Goal: Transaction & Acquisition: Purchase product/service

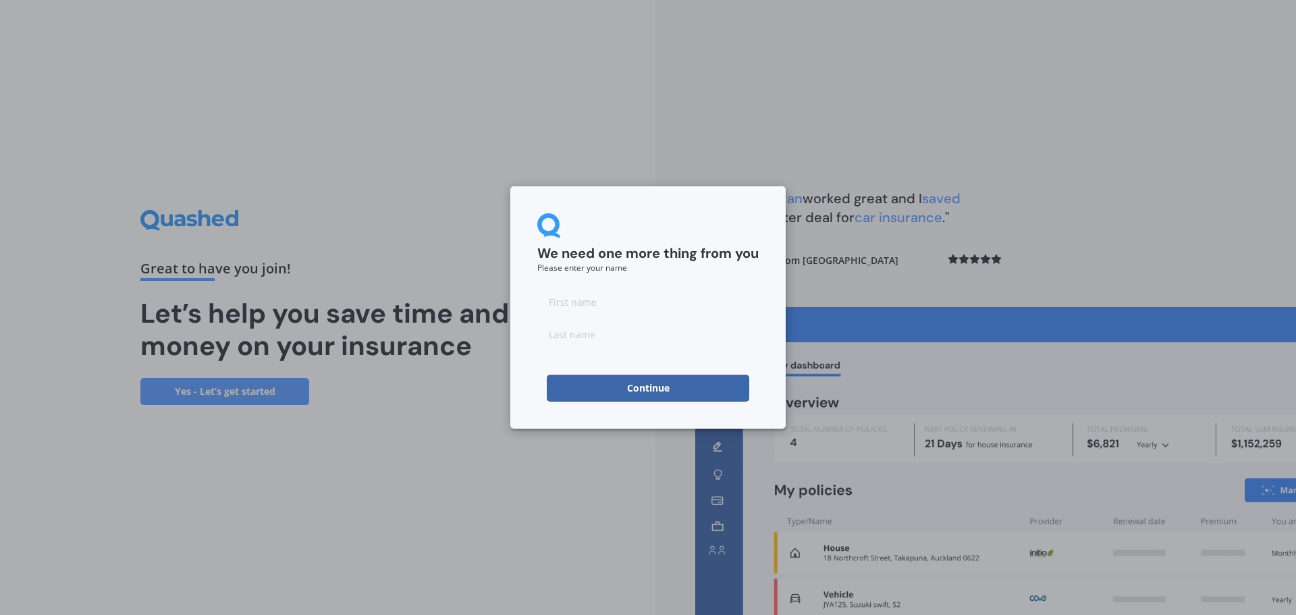
click at [597, 297] on input at bounding box center [647, 301] width 221 height 27
type input "[PERSON_NAME]"
type input "Landau"
click at [614, 386] on button "Continue" at bounding box center [648, 388] width 203 height 27
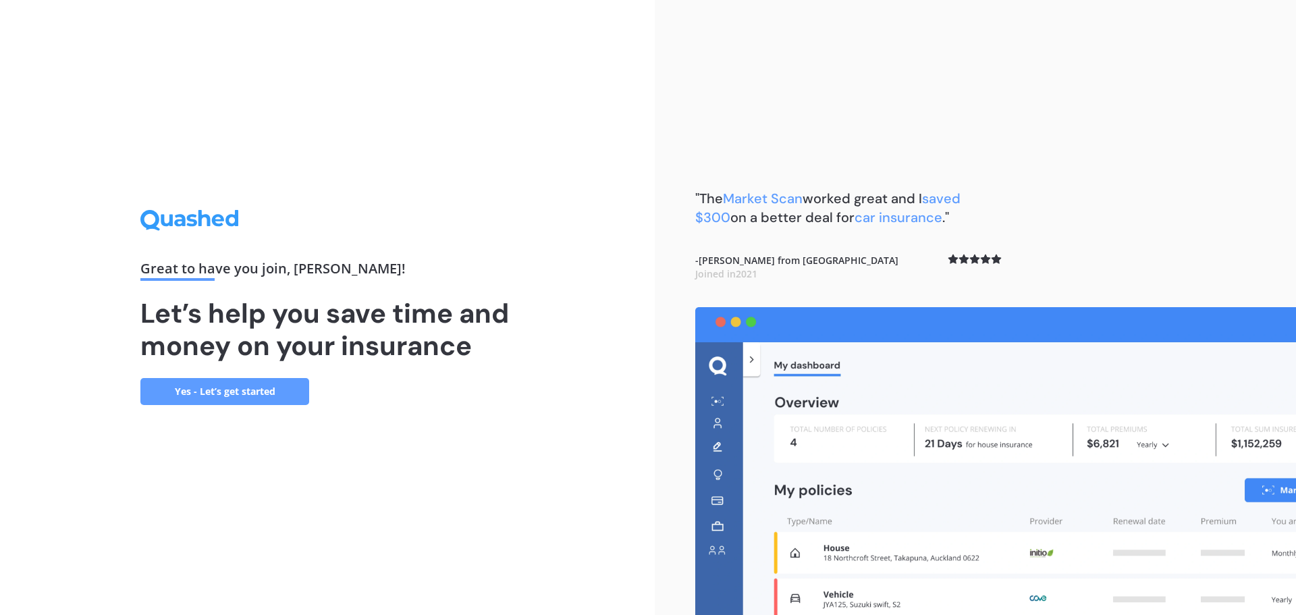
click at [272, 387] on link "Yes - Let’s get started" at bounding box center [224, 391] width 169 height 27
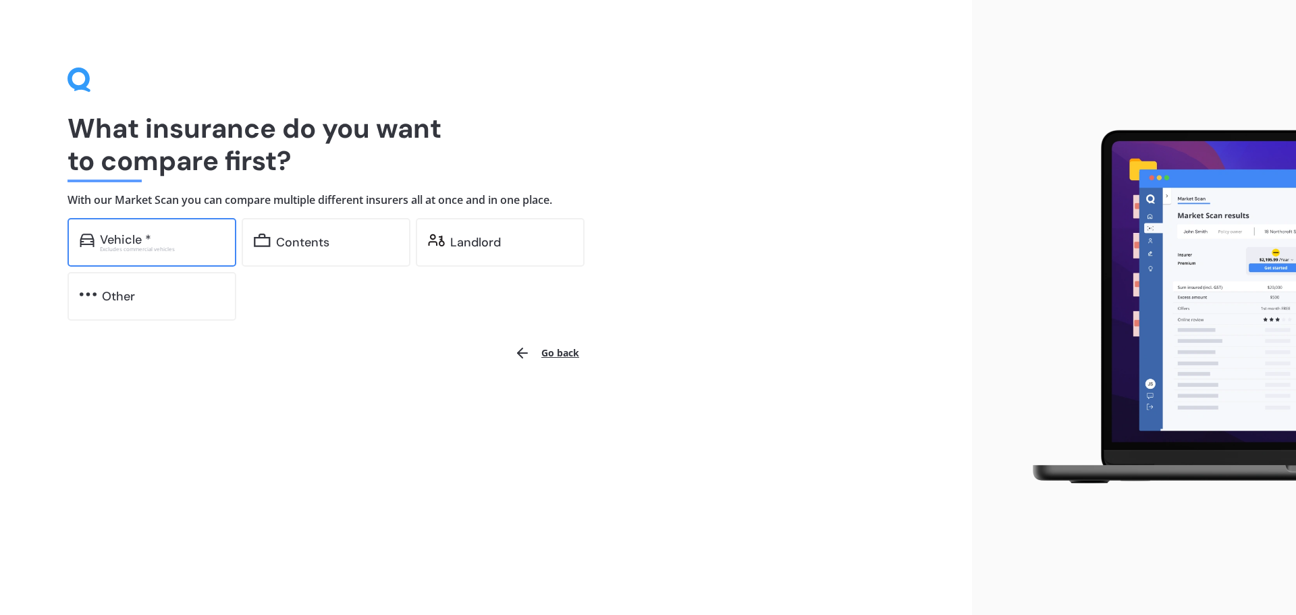
click at [165, 250] on div "Excludes commercial vehicles" at bounding box center [162, 248] width 124 height 5
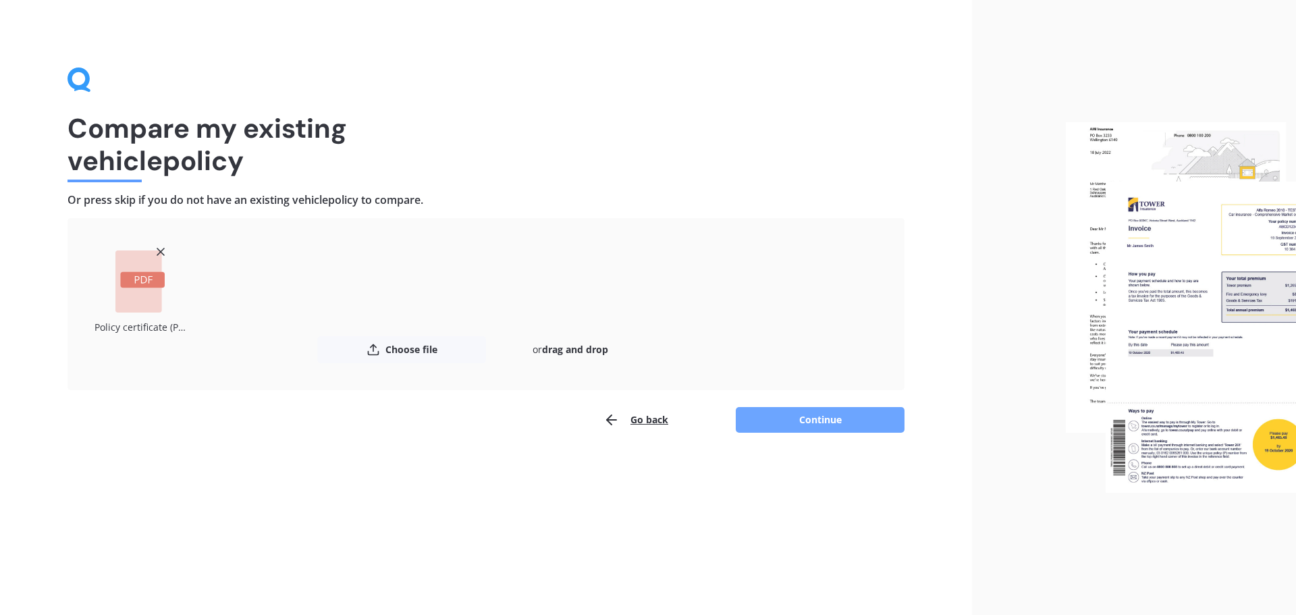
click at [834, 419] on button "Continue" at bounding box center [820, 420] width 169 height 26
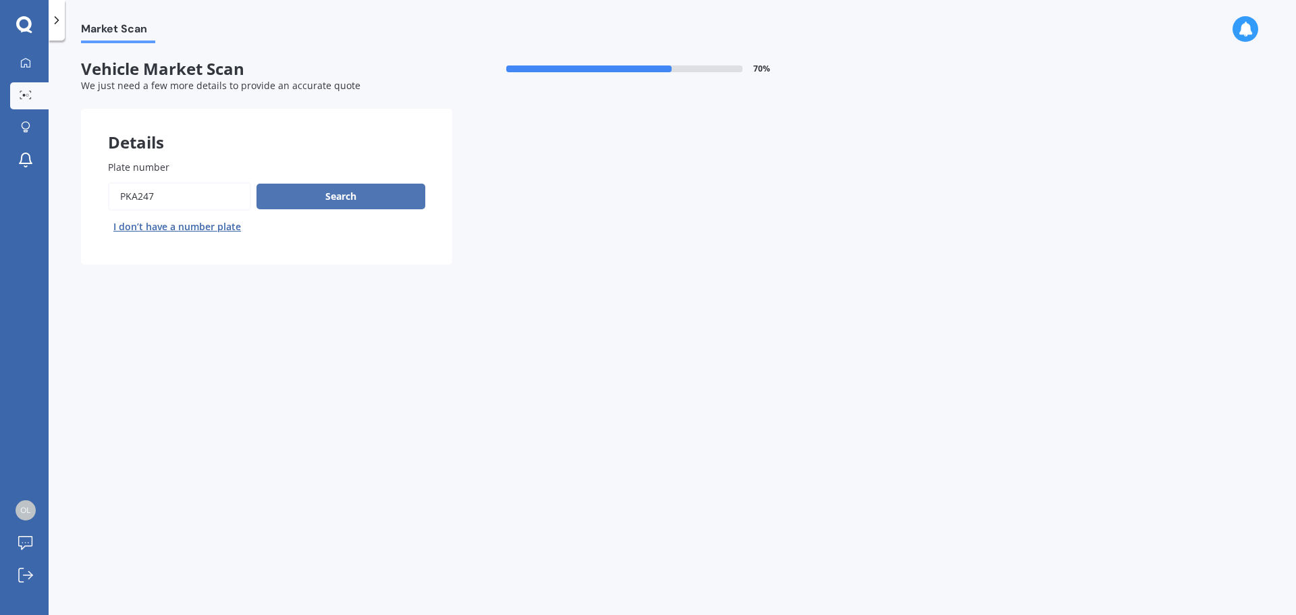
click at [317, 205] on button "Search" at bounding box center [341, 197] width 169 height 26
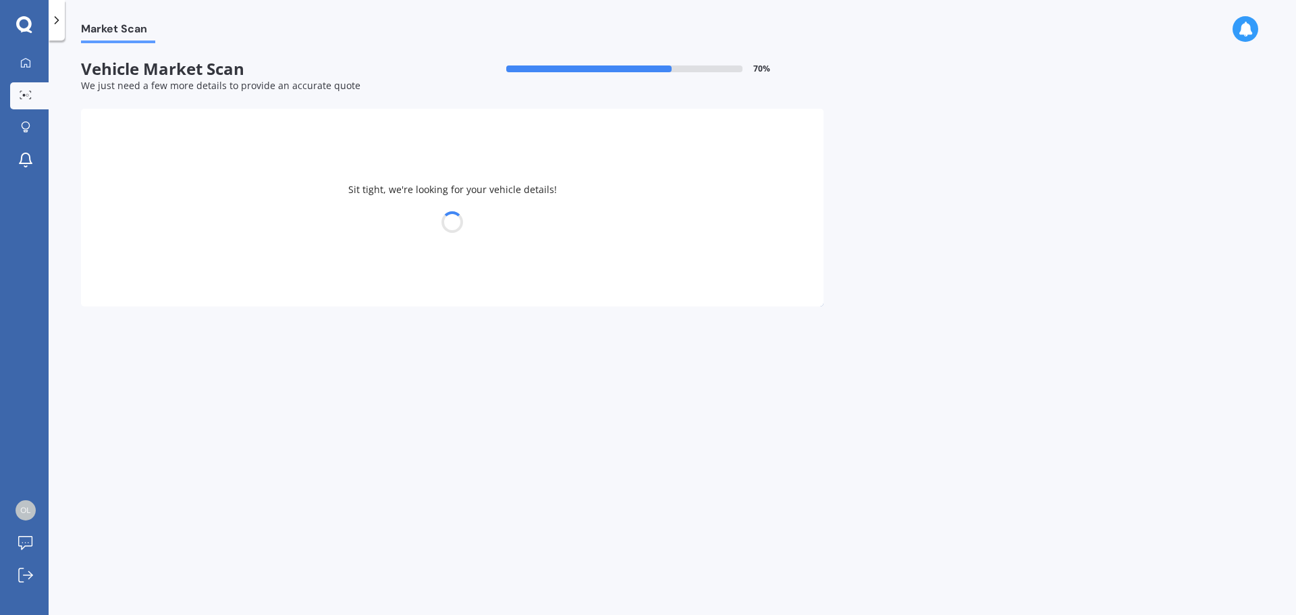
select select "BMW"
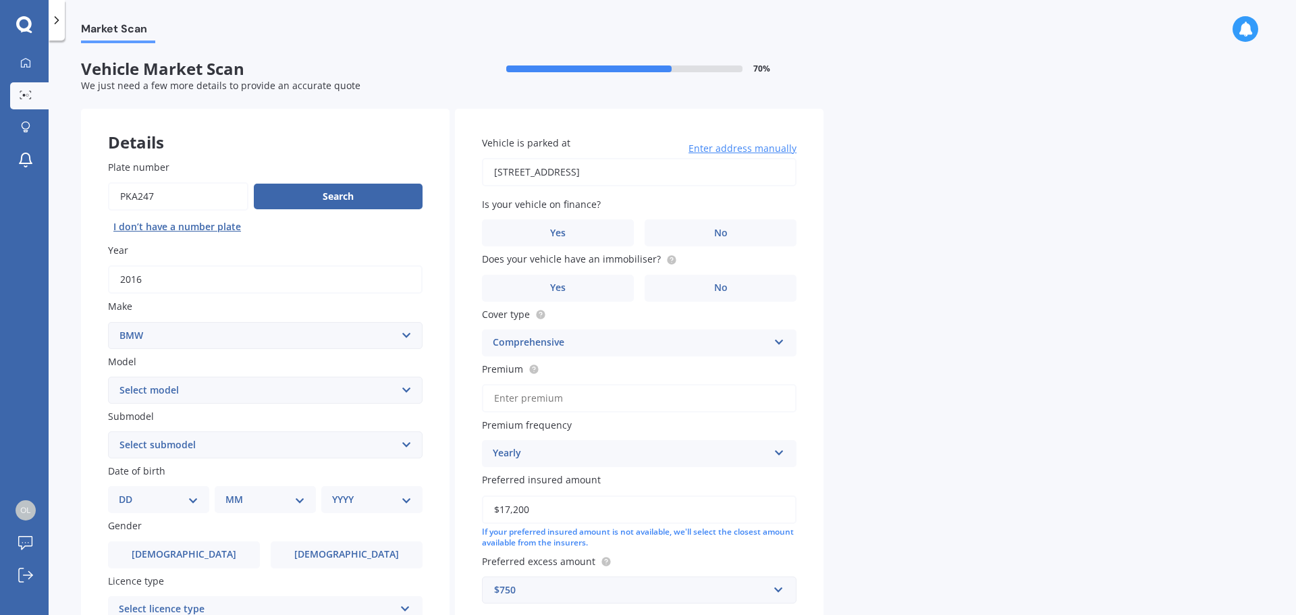
click at [206, 395] on select "Select model 116 116I 118 118D 120 130 218D 220I 225 250 316 318 320 320 i 323 …" at bounding box center [265, 390] width 315 height 27
select select "330"
click at [108, 377] on select "Select model 116 116I 118 118D 120 130 218D 220I 225 250 316 318 320 320 i 323 …" at bounding box center [265, 390] width 315 height 27
click at [188, 440] on select "Select submodel (All other) Ci d e i" at bounding box center [265, 444] width 315 height 27
select select "E"
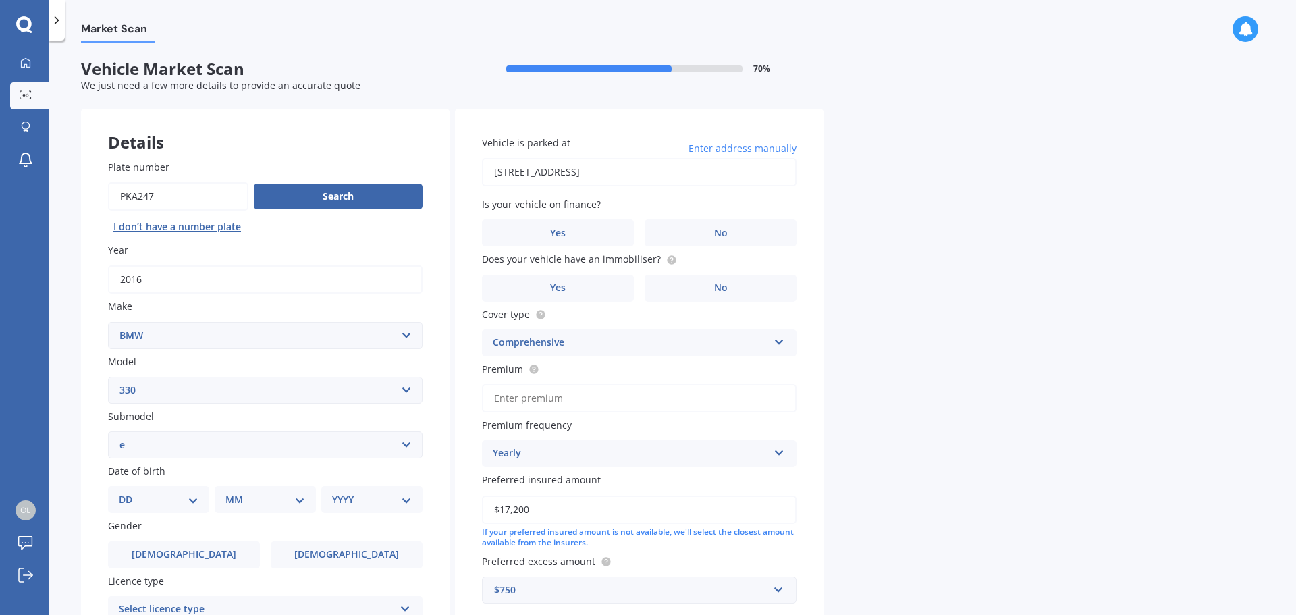
click at [108, 431] on select "Select submodel (All other) Ci d e i" at bounding box center [265, 444] width 315 height 27
click at [178, 501] on select "DD 01 02 03 04 05 06 07 08 09 10 11 12 13 14 15 16 17 18 19 20 21 22 23 24 25 2…" at bounding box center [159, 499] width 80 height 15
select select "02"
click at [130, 492] on select "DD 01 02 03 04 05 06 07 08 09 10 11 12 13 14 15 16 17 18 19 20 21 22 23 24 25 2…" at bounding box center [159, 499] width 80 height 15
click at [260, 491] on div "MM 01 02 03 04 05 06 07 08 09 10 11 12" at bounding box center [268, 499] width 96 height 27
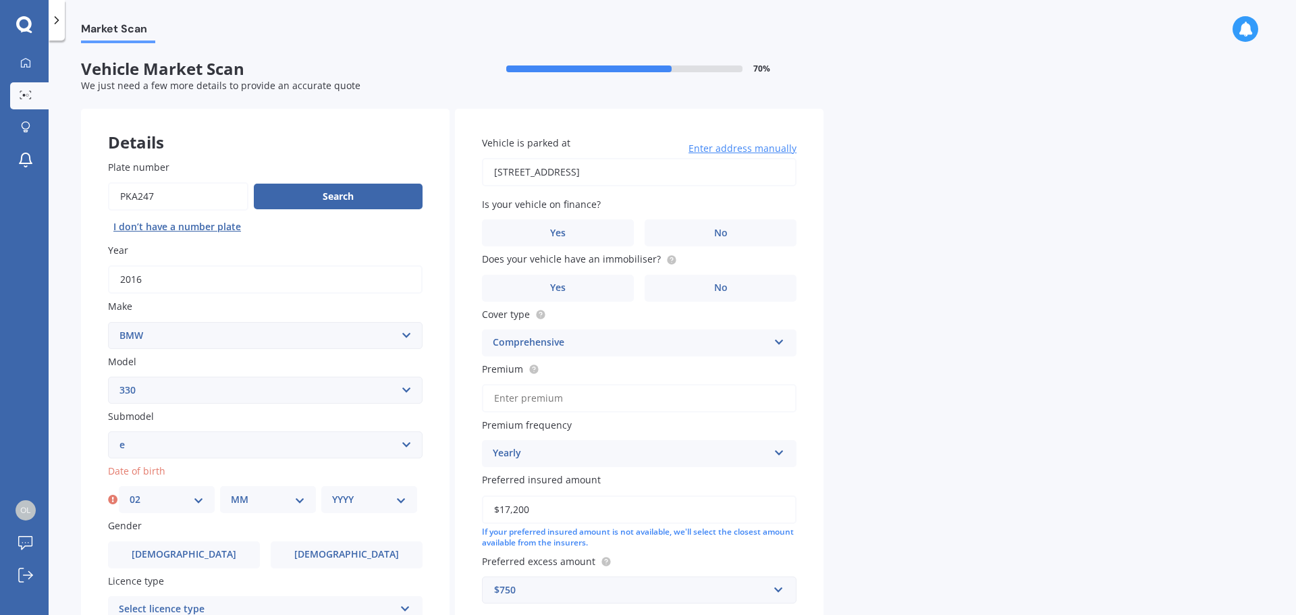
click at [266, 505] on select "MM 01 02 03 04 05 06 07 08 09 10 11 12" at bounding box center [268, 499] width 74 height 15
select select "08"
click at [231, 492] on select "MM 01 02 03 04 05 06 07 08 09 10 11 12" at bounding box center [268, 499] width 74 height 15
click at [367, 504] on select "YYYY 2025 2024 2023 2022 2021 2020 2019 2018 2017 2016 2015 2014 2013 2012 2011…" at bounding box center [369, 499] width 74 height 15
select select "1993"
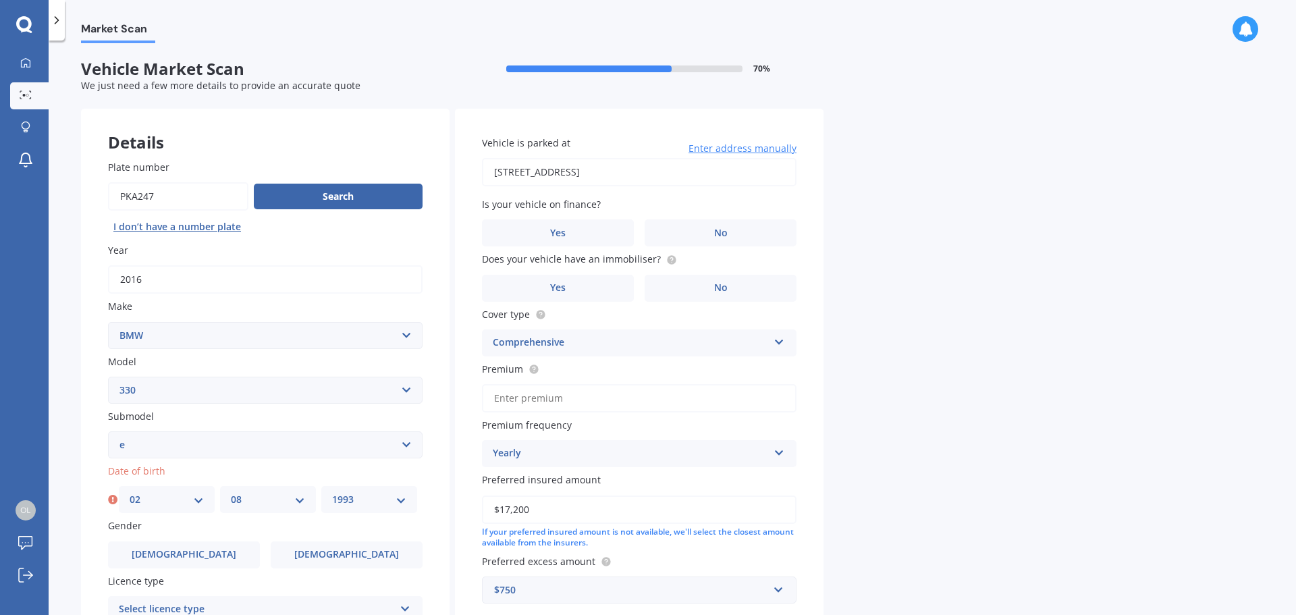
click at [332, 492] on select "YYYY 2025 2024 2023 2022 2021 2020 2019 2018 2017 2016 2015 2014 2013 2012 2011…" at bounding box center [369, 499] width 74 height 15
click at [367, 551] on label "[DEMOGRAPHIC_DATA]" at bounding box center [347, 554] width 152 height 27
click at [0, 0] on input "[DEMOGRAPHIC_DATA]" at bounding box center [0, 0] width 0 height 0
click at [433, 545] on div "Plate number Search I don’t have a number plate Year [DATE] Make Select make AC…" at bounding box center [265, 446] width 369 height 627
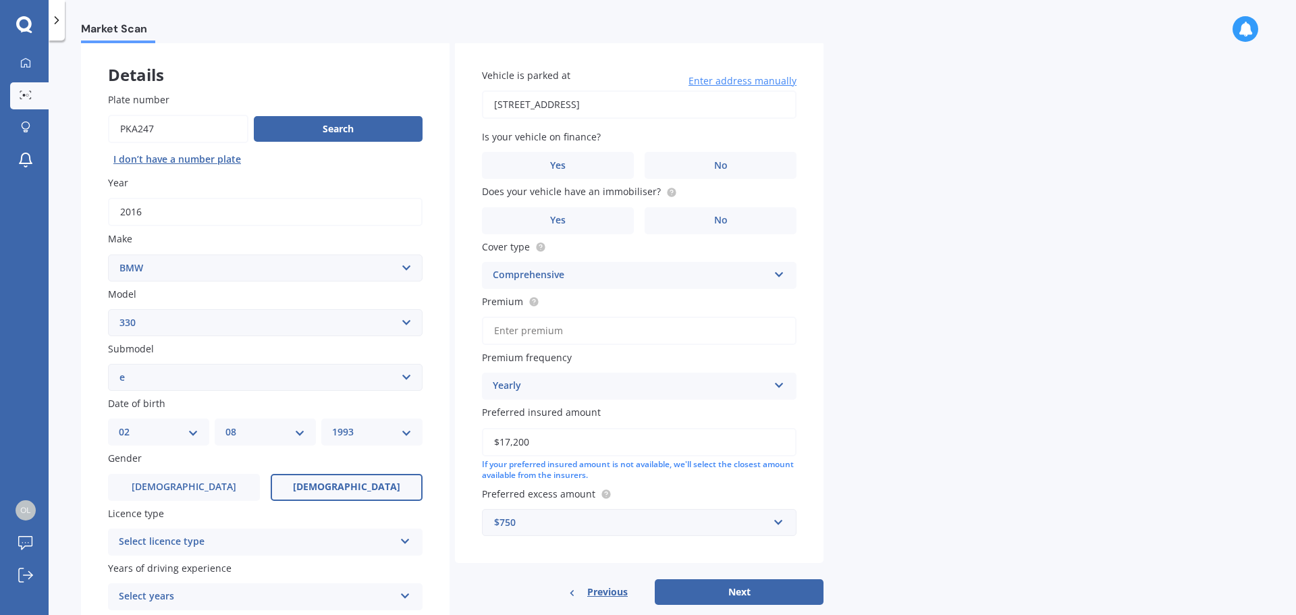
click at [377, 543] on div "Select licence type" at bounding box center [256, 542] width 275 height 16
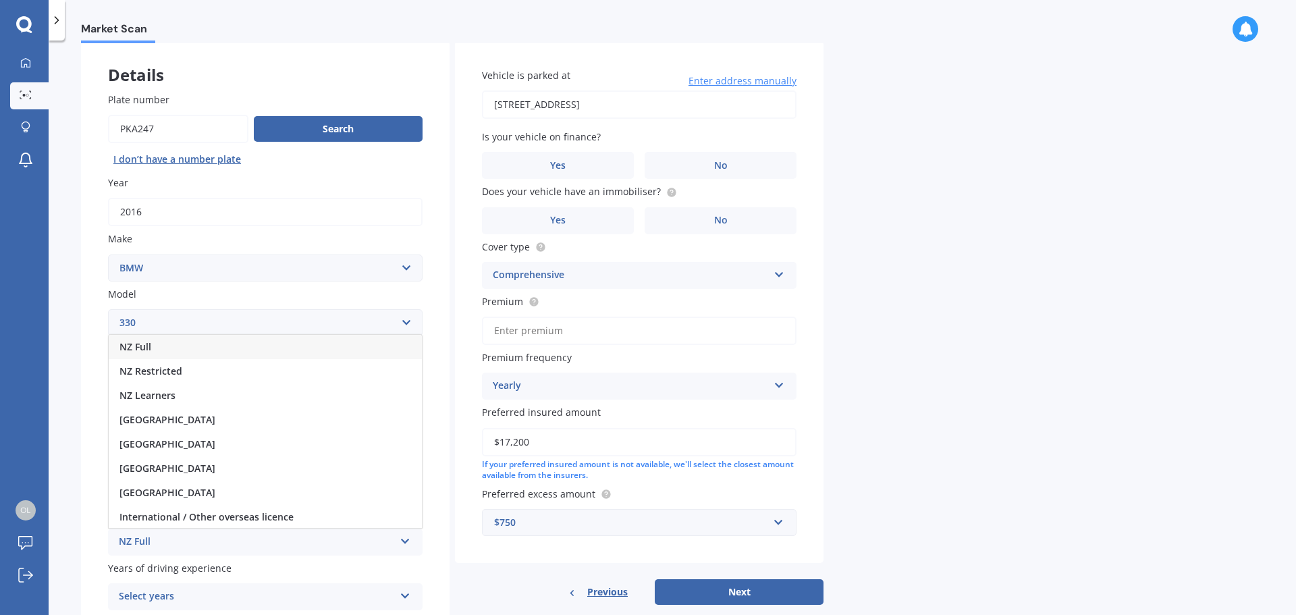
click at [180, 344] on div "NZ Full" at bounding box center [265, 347] width 313 height 24
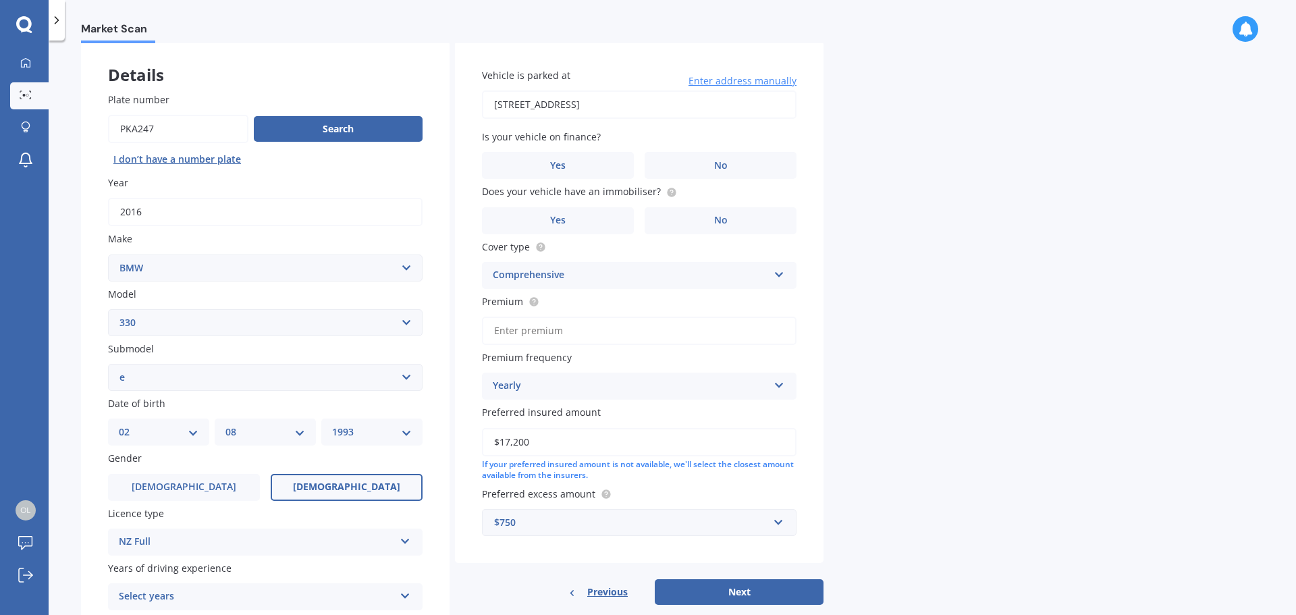
scroll to position [135, 0]
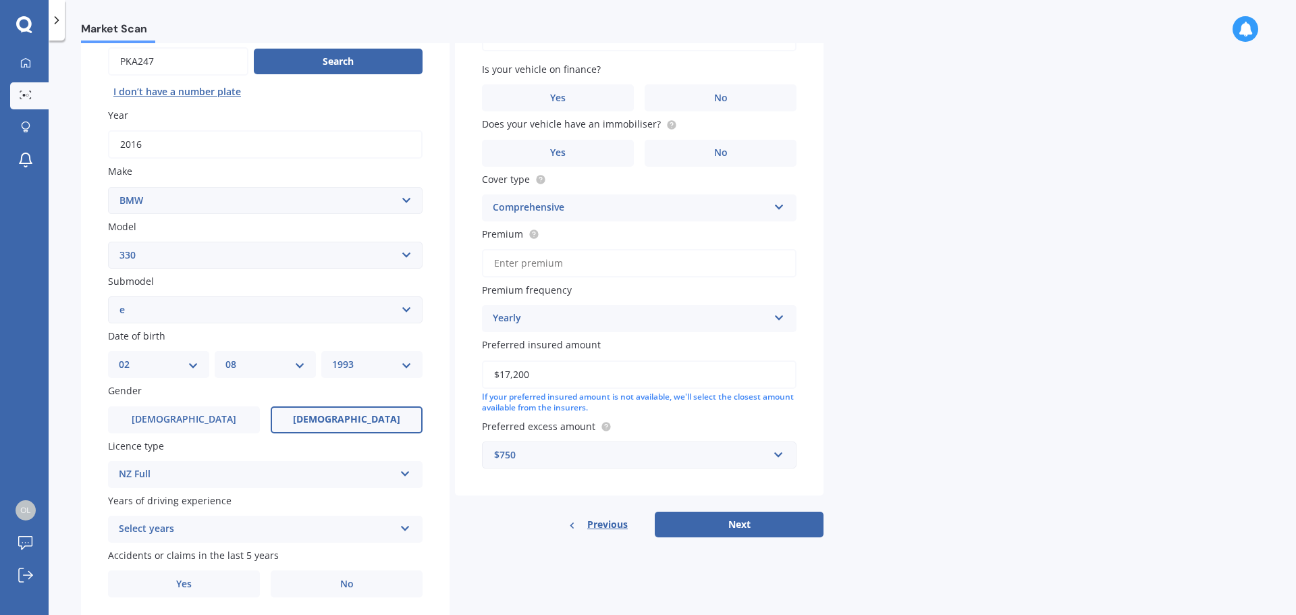
click at [204, 534] on div "Select years" at bounding box center [256, 529] width 275 height 16
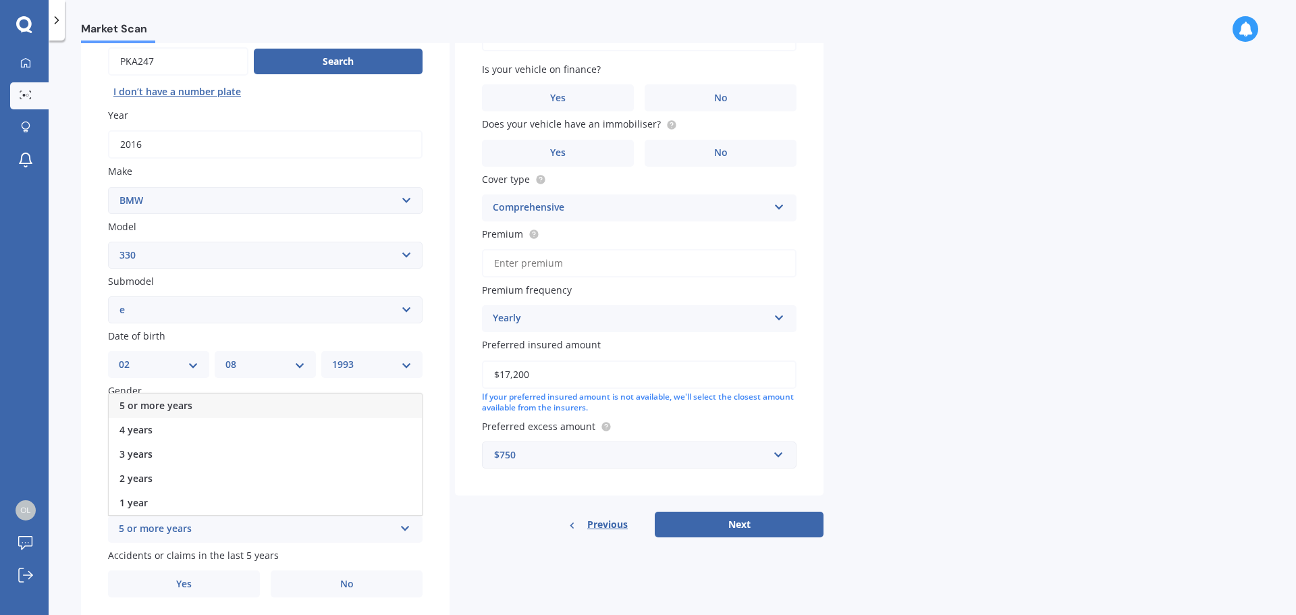
click at [196, 404] on div "5 or more years" at bounding box center [265, 406] width 313 height 24
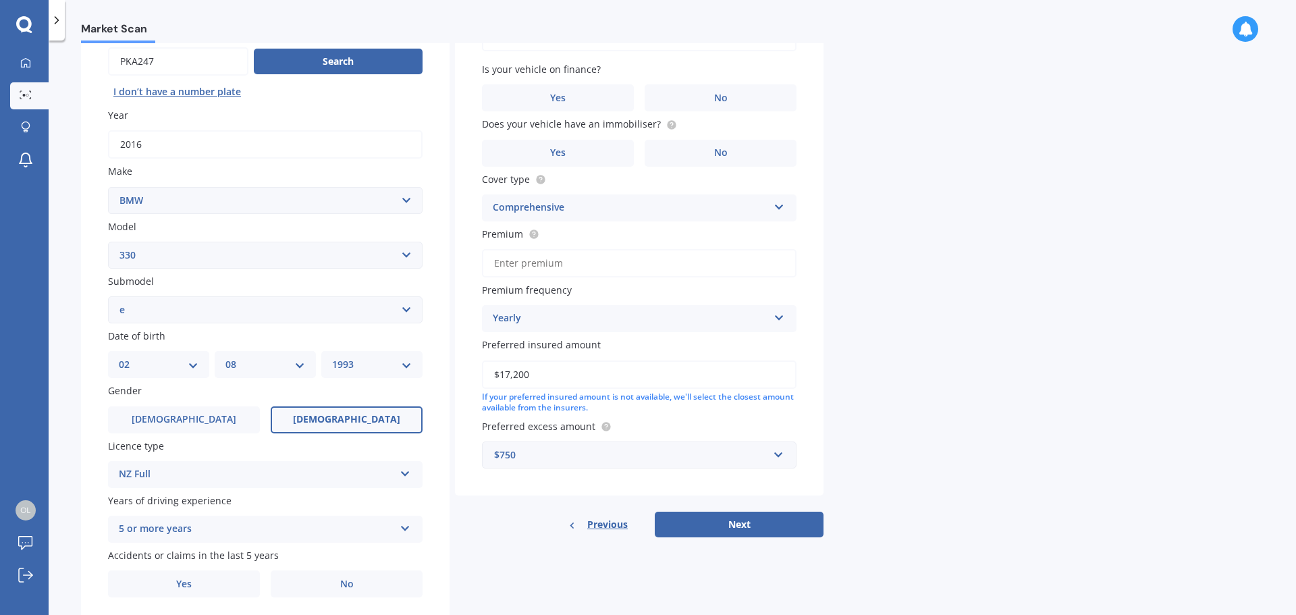
scroll to position [180, 0]
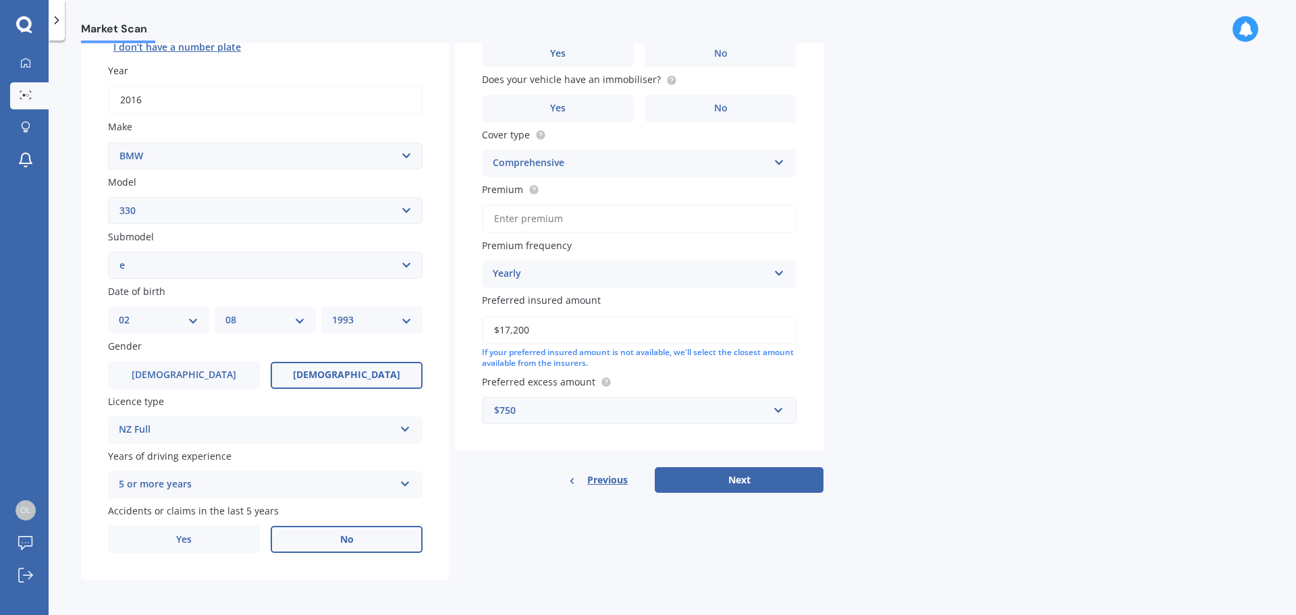
click at [360, 543] on label "No" at bounding box center [347, 539] width 152 height 27
click at [0, 0] on input "No" at bounding box center [0, 0] width 0 height 0
click at [929, 408] on div "Market Scan Vehicle Market Scan 70 % We just need a few more details to provide…" at bounding box center [673, 330] width 1248 height 574
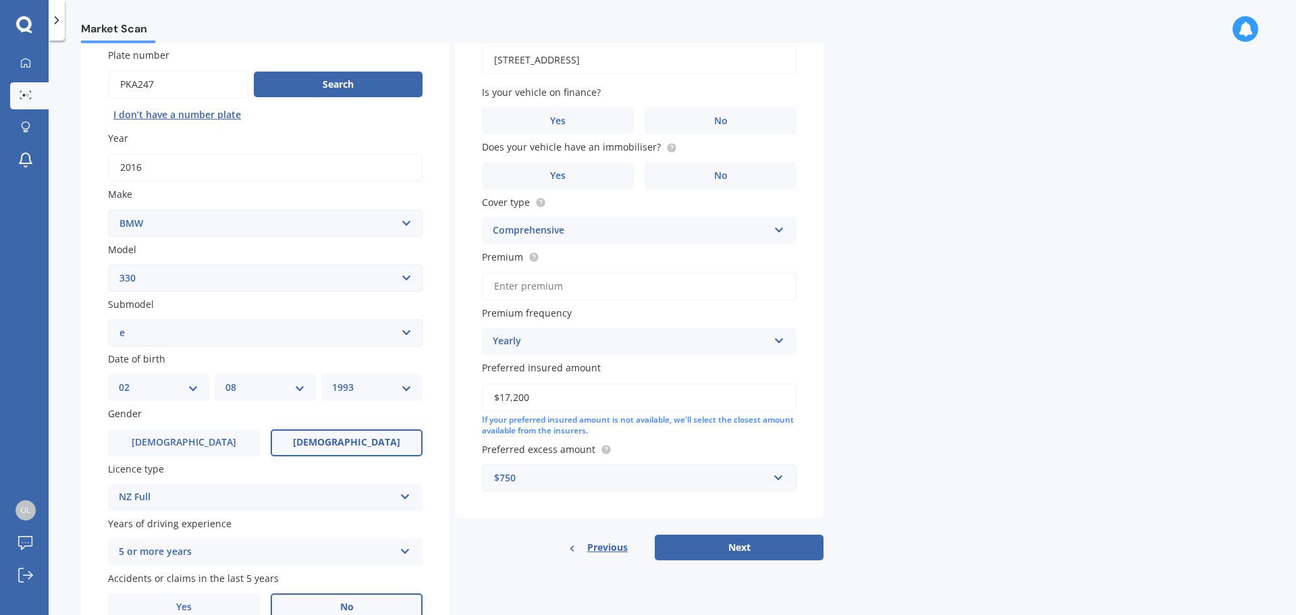
scroll to position [45, 0]
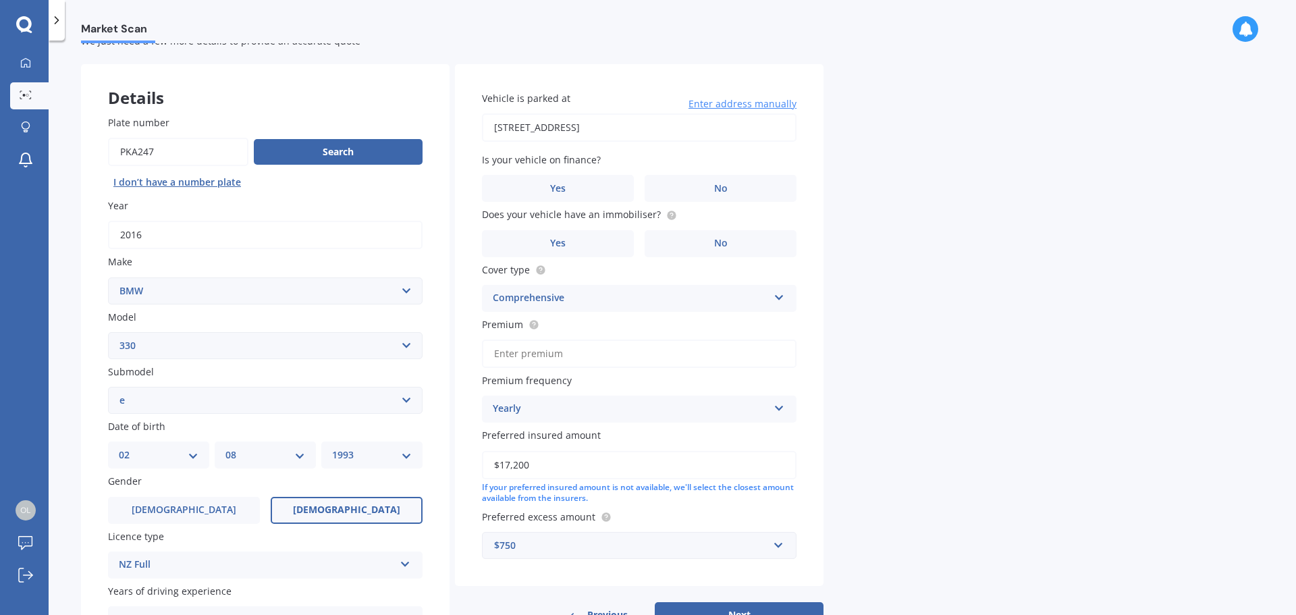
drag, startPoint x: 709, startPoint y: 133, endPoint x: 396, endPoint y: 137, distance: 312.6
click at [396, 137] on div "Details Plate number Search I don’t have a number plate Year [DATE] Make Select…" at bounding box center [452, 389] width 743 height 651
type input "3"
type input "[STREET_ADDRESS]"
click at [737, 187] on label "No" at bounding box center [721, 188] width 152 height 27
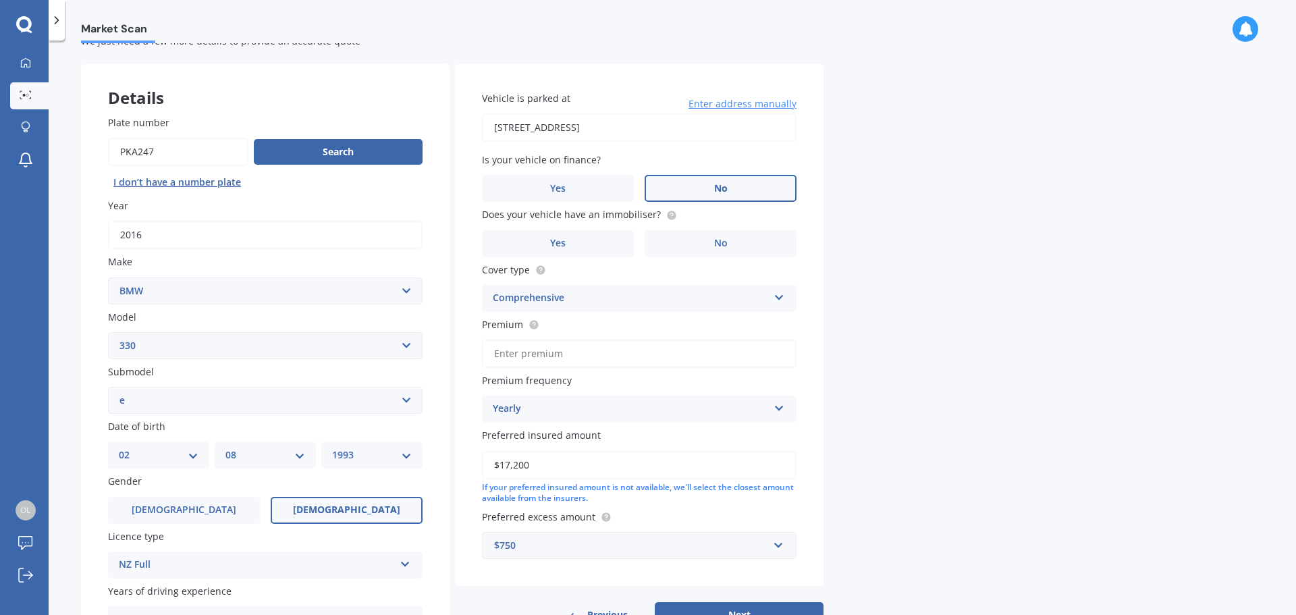
click at [0, 0] on input "No" at bounding box center [0, 0] width 0 height 0
click at [724, 246] on span "No" at bounding box center [721, 243] width 14 height 11
click at [0, 0] on input "No" at bounding box center [0, 0] width 0 height 0
click at [567, 352] on input "Premium" at bounding box center [639, 354] width 315 height 28
type input "$1,026.00"
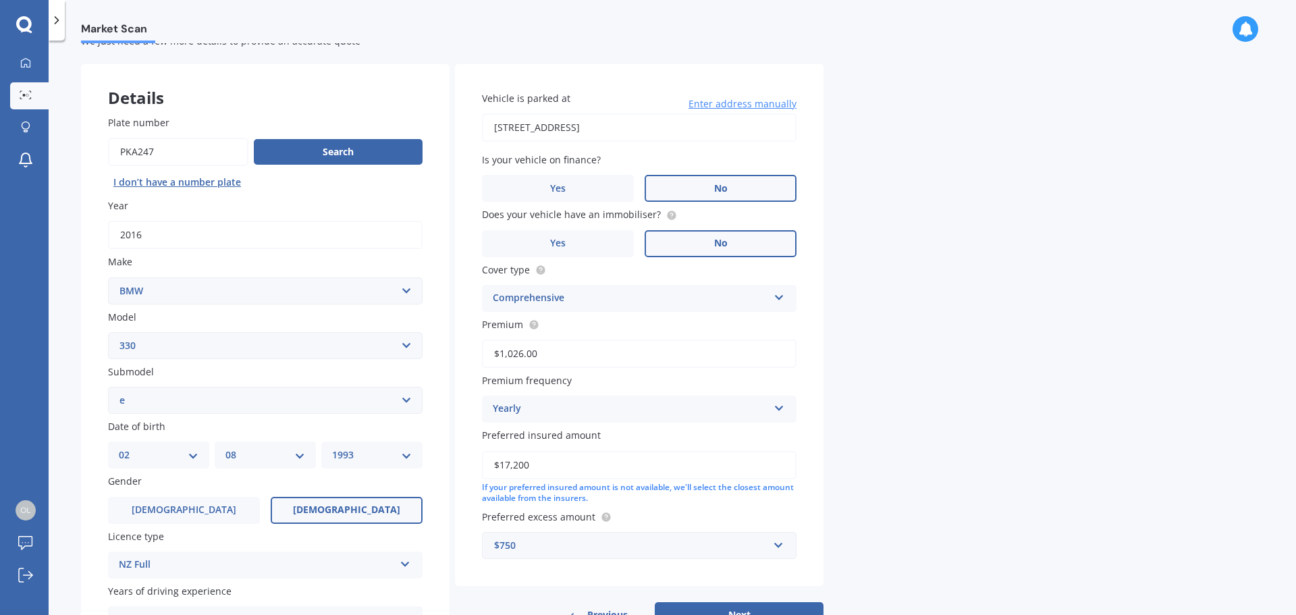
click at [619, 386] on label "Premium frequency" at bounding box center [636, 380] width 309 height 14
drag, startPoint x: 578, startPoint y: 469, endPoint x: 425, endPoint y: 467, distance: 152.6
click at [425, 467] on div "Details Plate number Search I don’t have a number plate Year [DATE] Make Select…" at bounding box center [452, 389] width 743 height 651
type input "$30,000"
click at [716, 501] on div "If your preferred insured amount is not available, we'll select the closest amo…" at bounding box center [639, 493] width 315 height 23
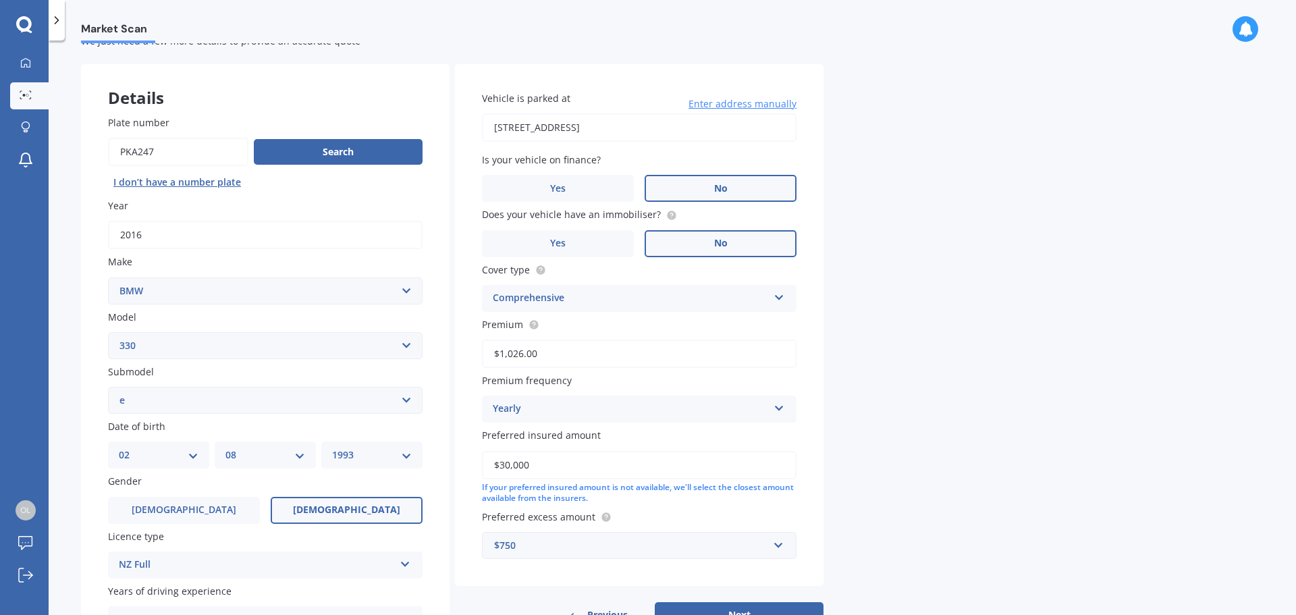
scroll to position [112, 0]
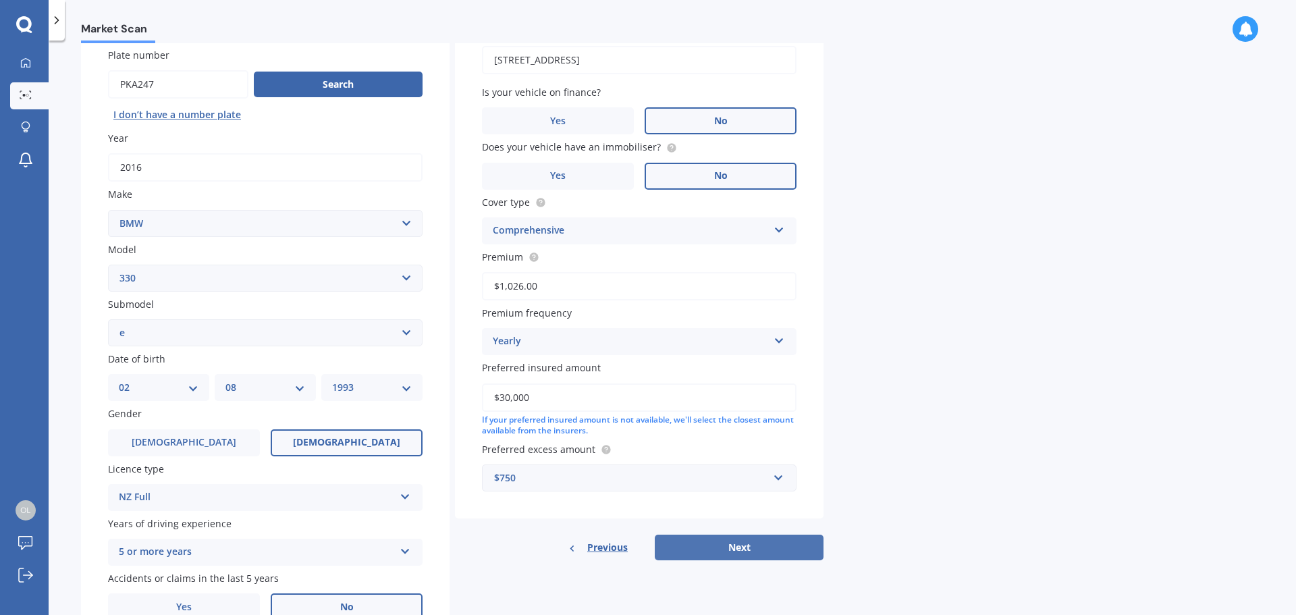
click at [746, 547] on button "Next" at bounding box center [739, 548] width 169 height 26
select select "02"
select select "08"
select select "1993"
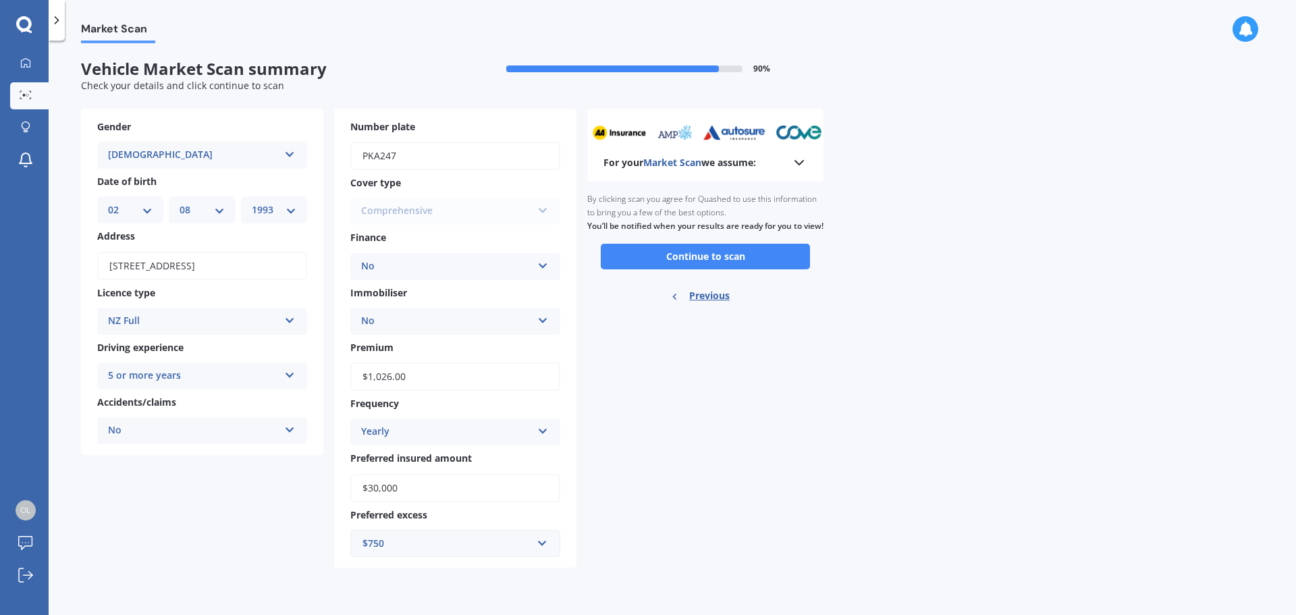
scroll to position [0, 0]
click at [732, 269] on button "Continue to scan" at bounding box center [705, 257] width 209 height 26
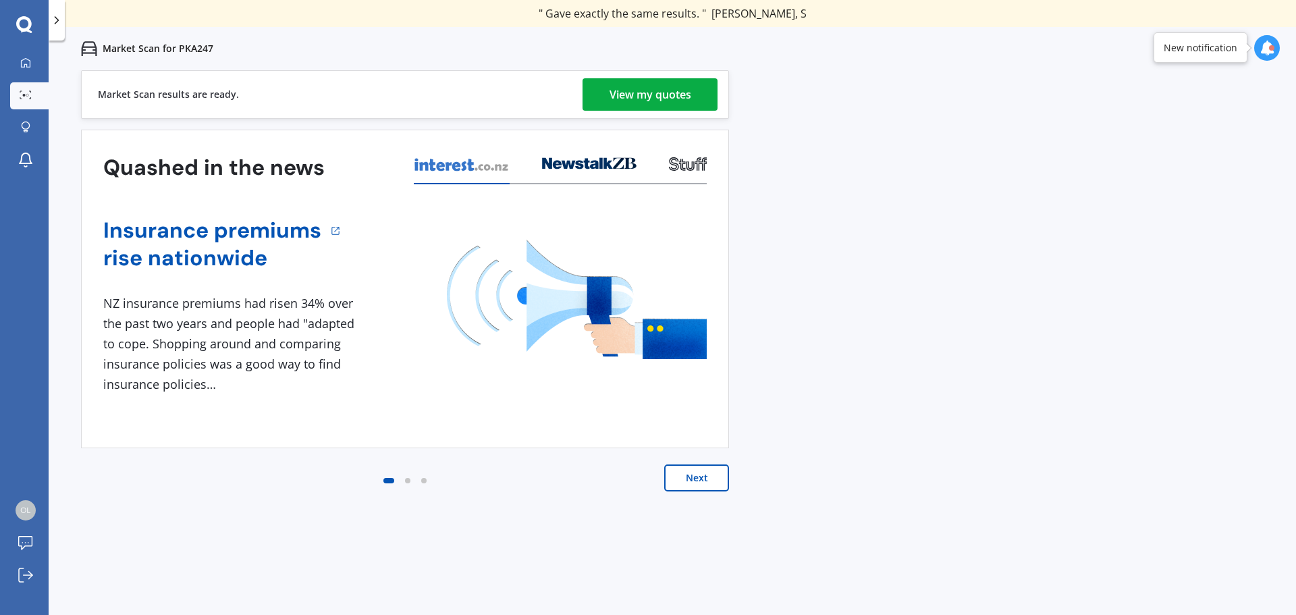
click at [678, 95] on div "View my quotes" at bounding box center [651, 94] width 82 height 32
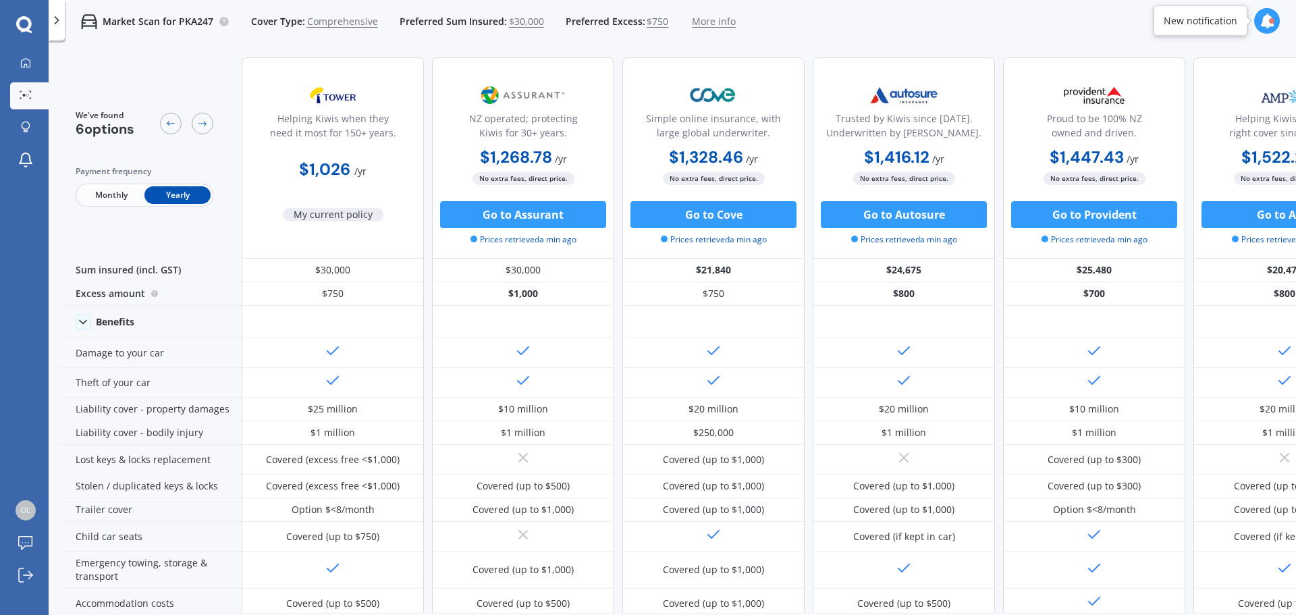
click at [61, 24] on icon at bounding box center [57, 21] width 14 height 14
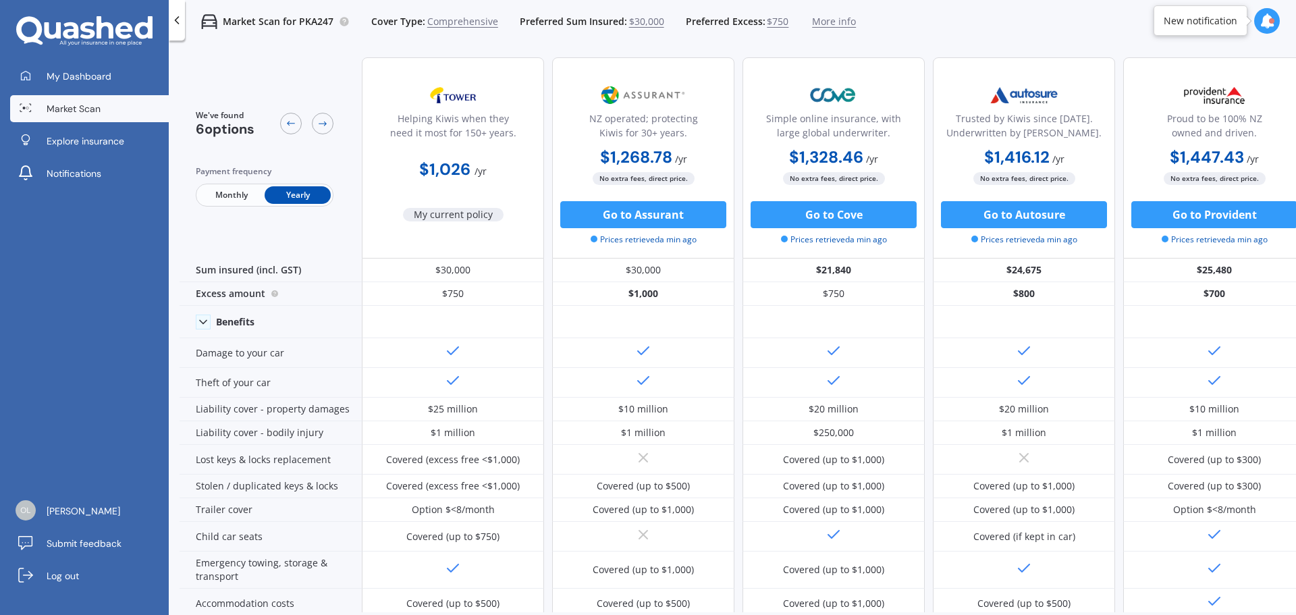
click at [182, 28] on div at bounding box center [177, 20] width 16 height 41
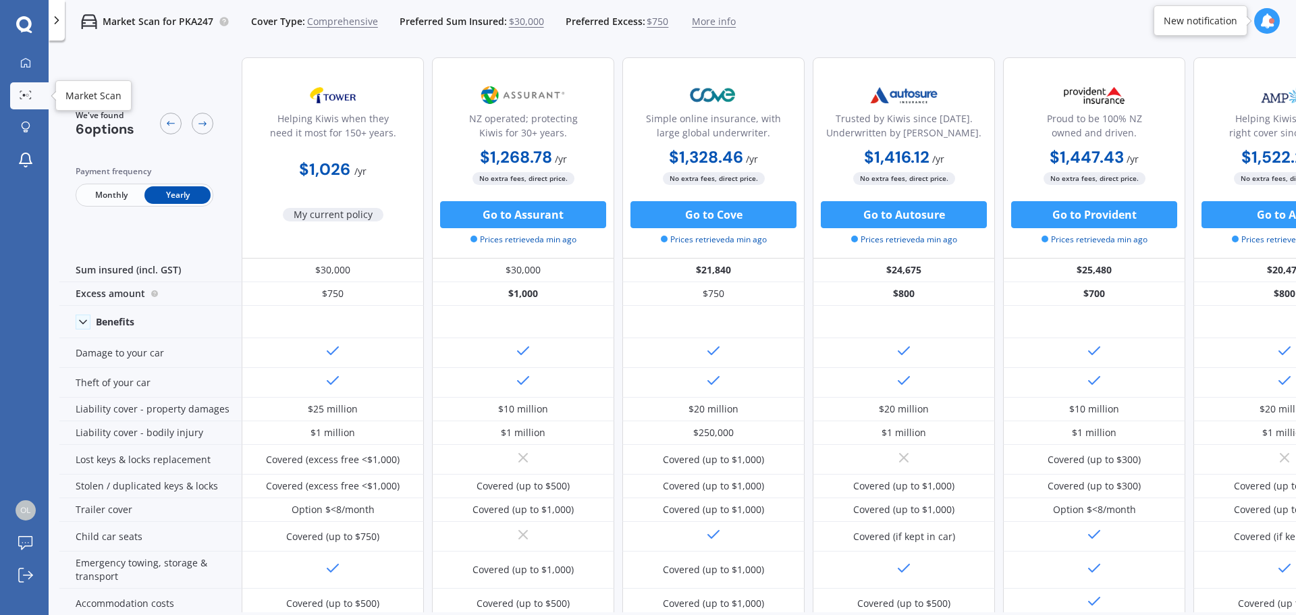
click at [26, 94] on icon at bounding box center [26, 94] width 12 height 9
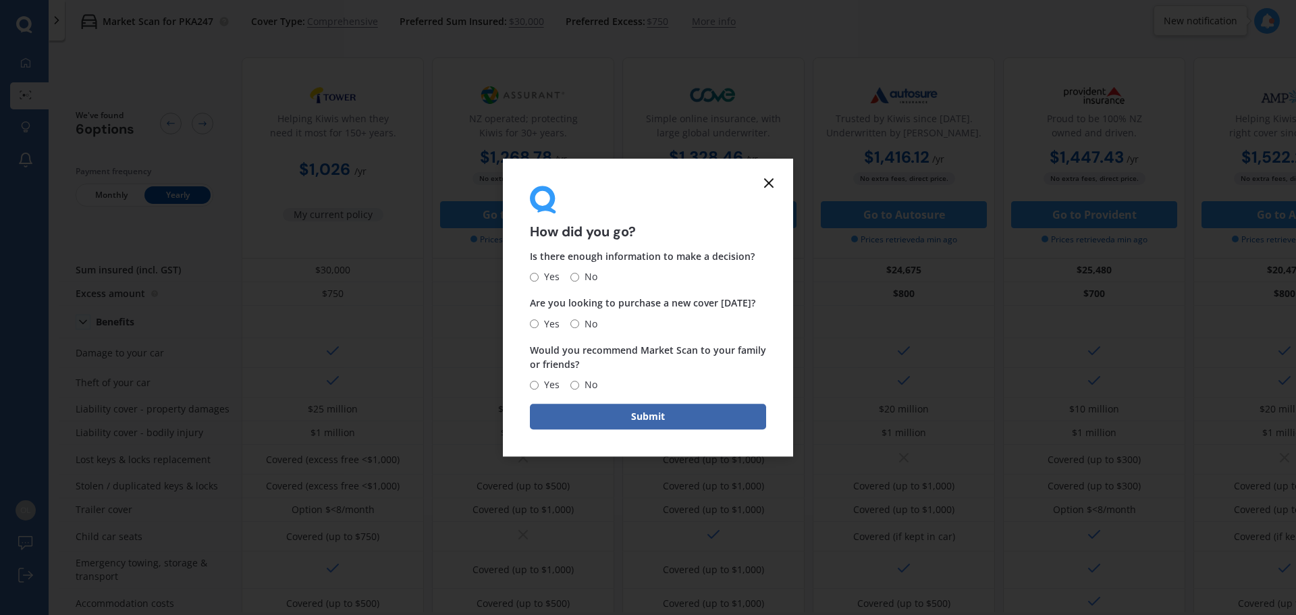
click at [533, 278] on input "Yes" at bounding box center [534, 277] width 9 height 9
radio input "true"
click at [572, 324] on input "No" at bounding box center [574, 323] width 9 height 9
radio input "true"
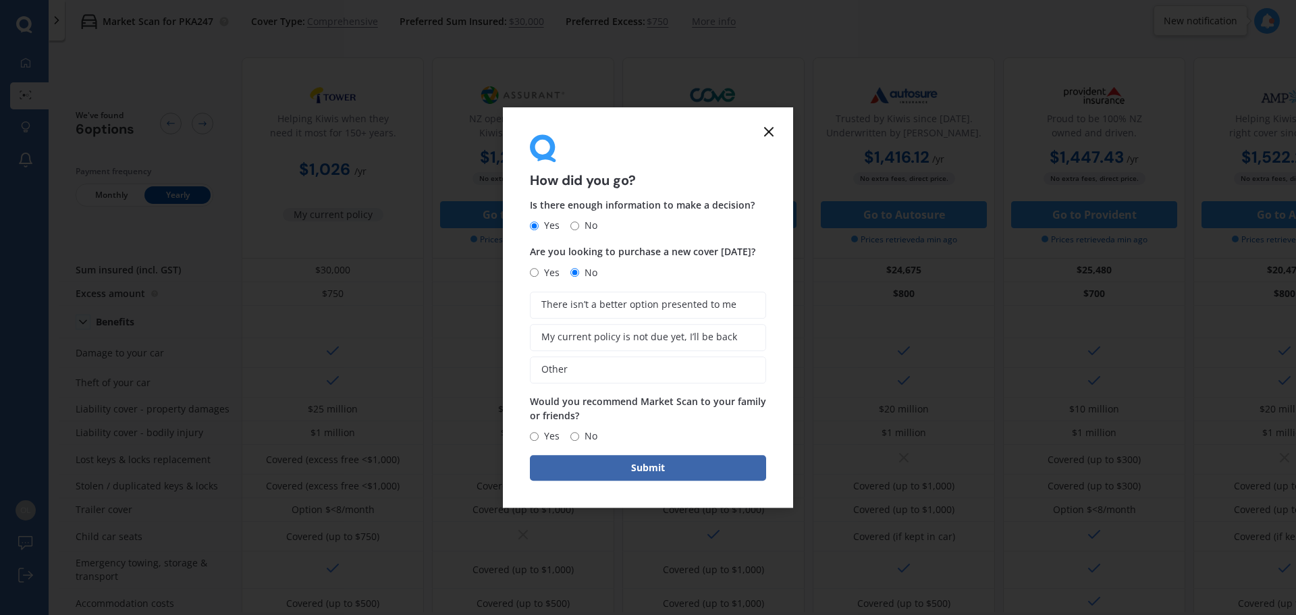
click at [548, 439] on span "Yes" at bounding box center [549, 436] width 21 height 16
click at [539, 439] on input "Yes" at bounding box center [534, 436] width 9 height 9
radio input "true"
click at [655, 306] on span "There isn’t a better option presented to me" at bounding box center [638, 304] width 195 height 11
click at [0, 0] on input "There isn’t a better option presented to me" at bounding box center [0, 0] width 0 height 0
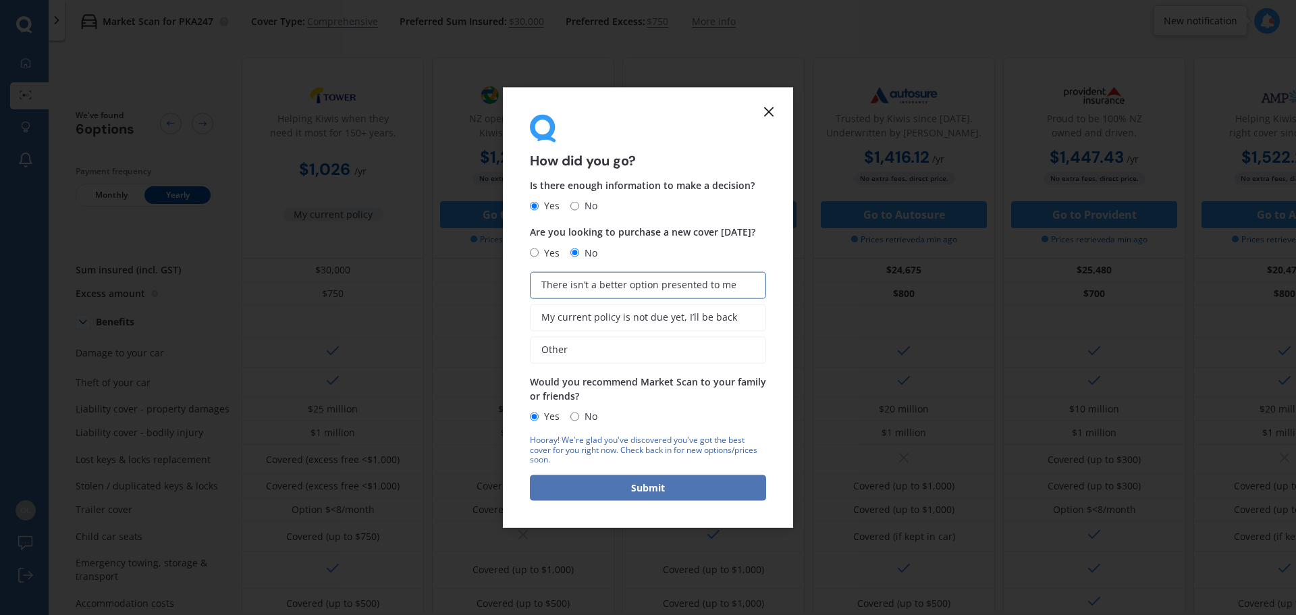
click at [692, 493] on button "Submit" at bounding box center [648, 488] width 236 height 26
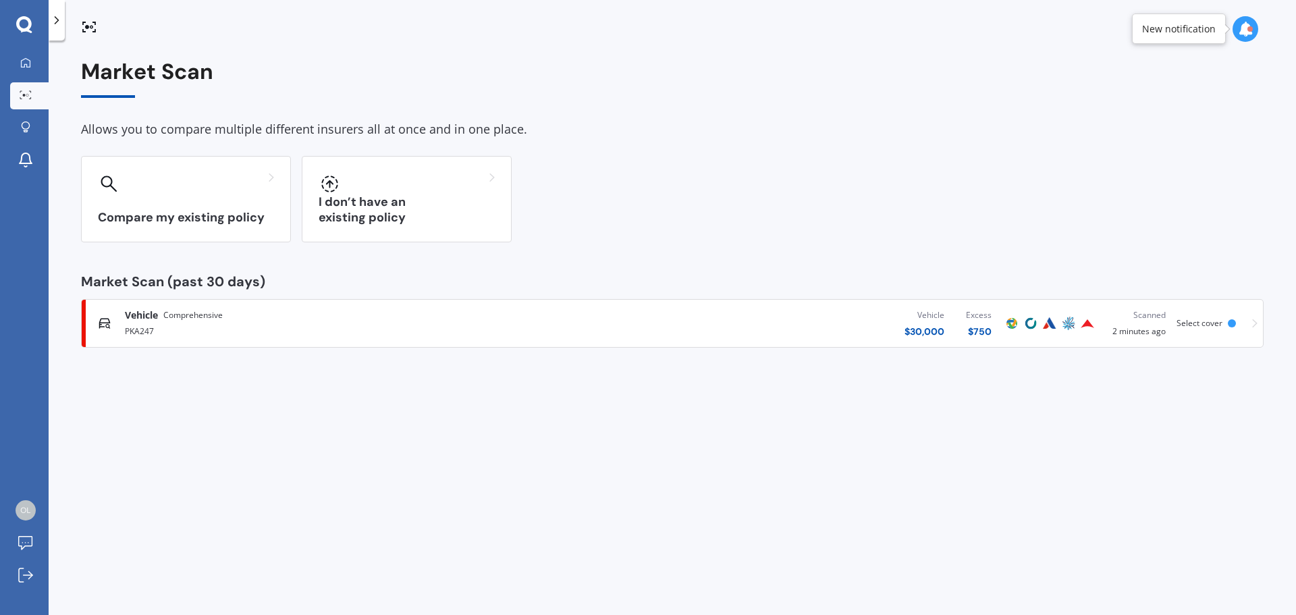
click at [1250, 323] on div "Vehicle Comprehensive PKA247 Vehicle $ 30,000 Excess $ 750 Scanned 2 minutes ag…" at bounding box center [672, 323] width 1171 height 41
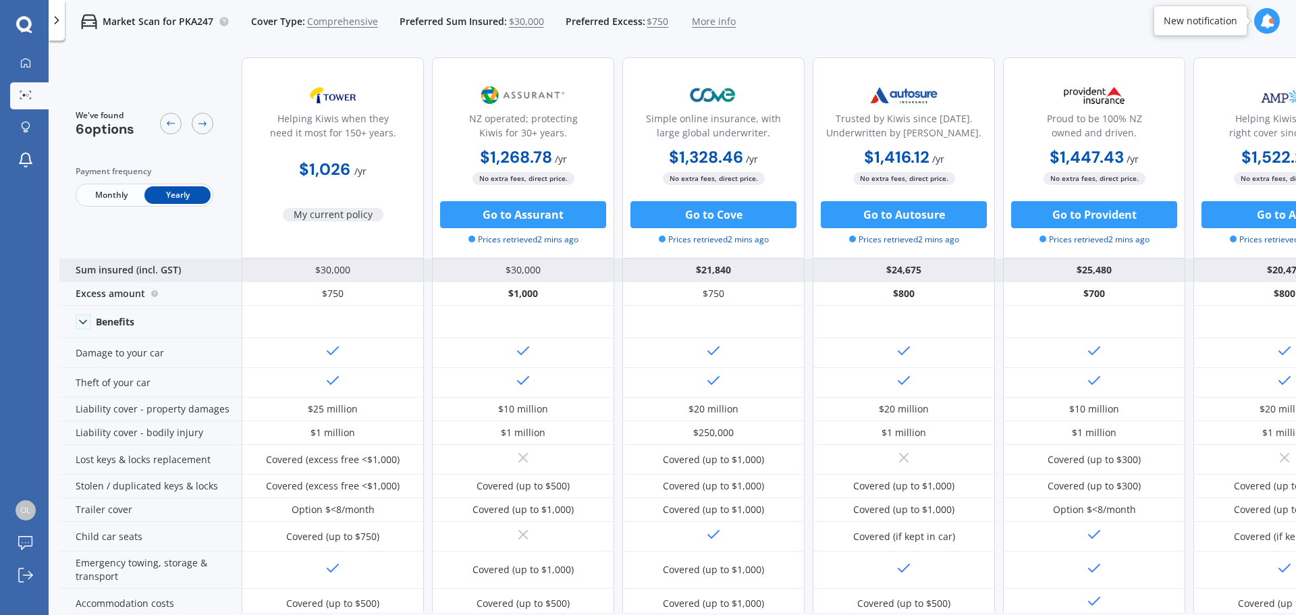
click at [336, 275] on div "$30,000" at bounding box center [333, 271] width 182 height 24
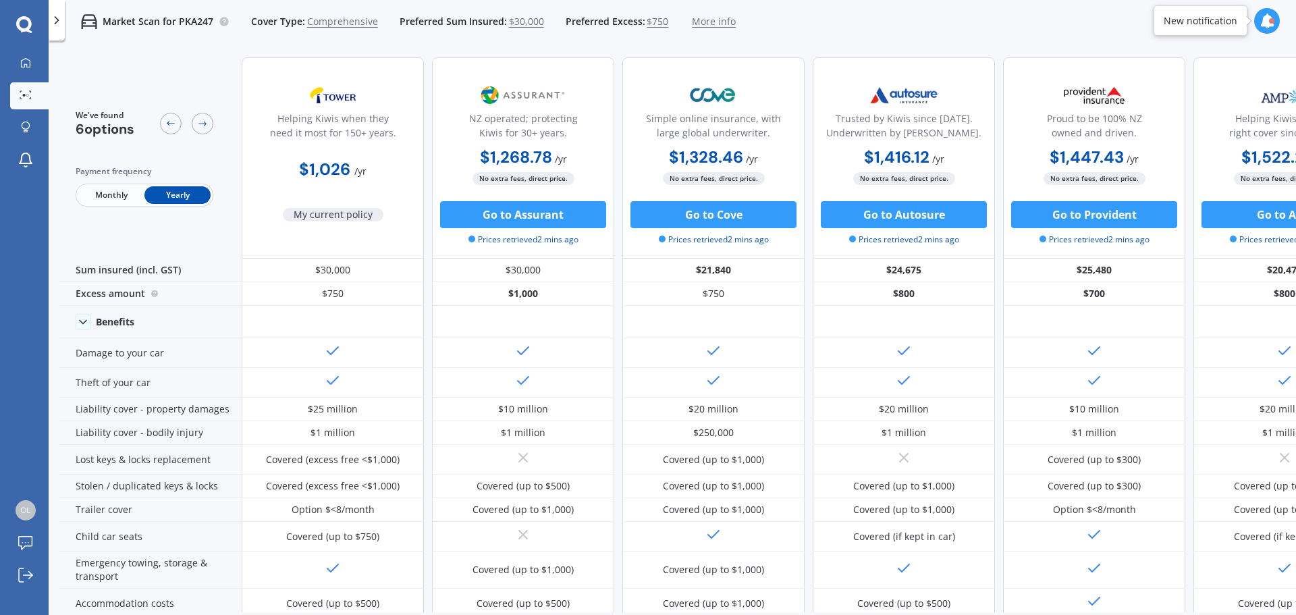
click at [522, 24] on span "$30,000" at bounding box center [526, 22] width 35 height 14
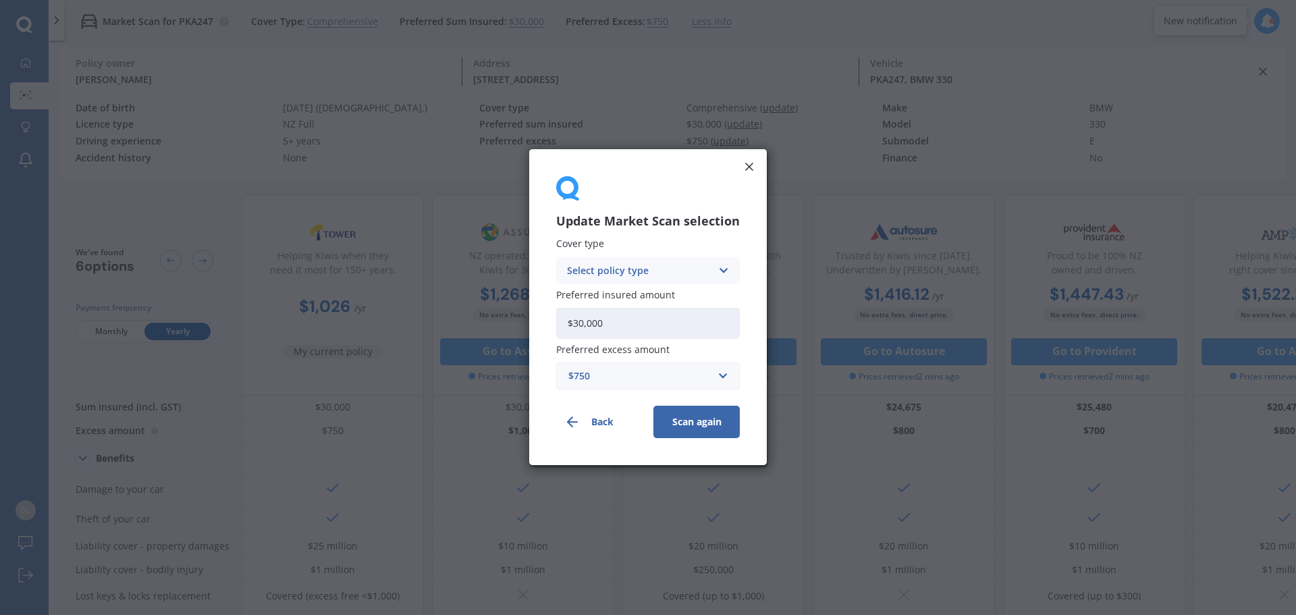
drag, startPoint x: 637, startPoint y: 319, endPoint x: 498, endPoint y: 331, distance: 140.3
click at [498, 331] on div "Update Market Scan selection Cover type Select policy type Comprehensive Third …" at bounding box center [648, 307] width 1296 height 615
type input "$1"
type input "$20,000"
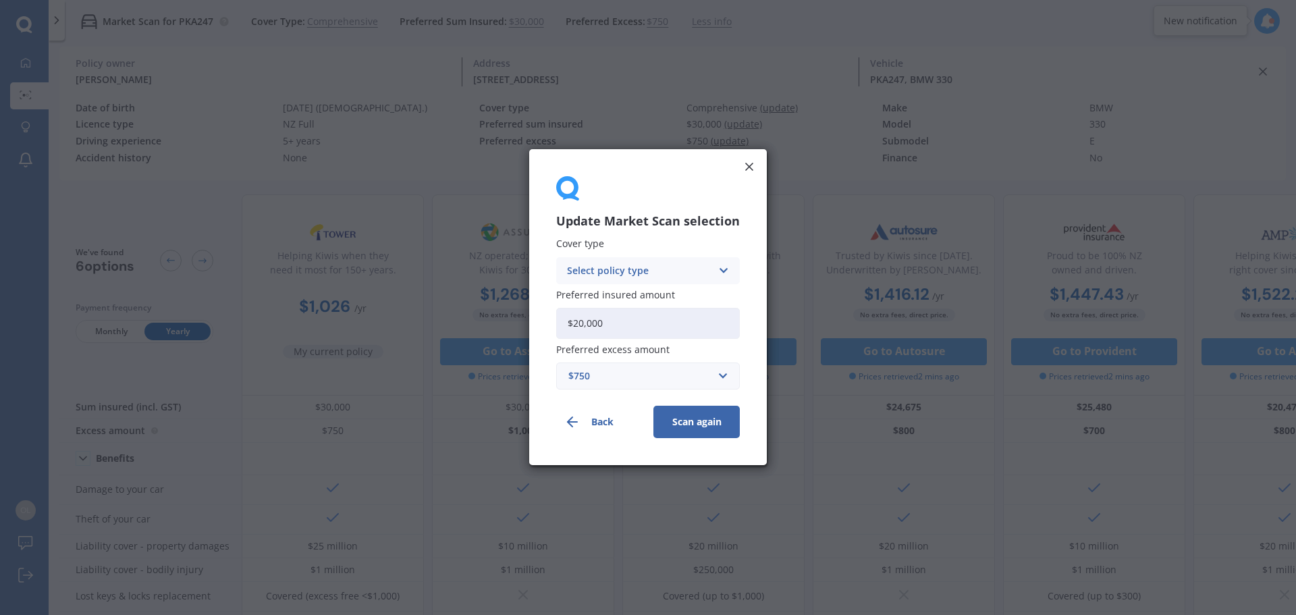
click at [699, 426] on button "Scan again" at bounding box center [696, 422] width 86 height 32
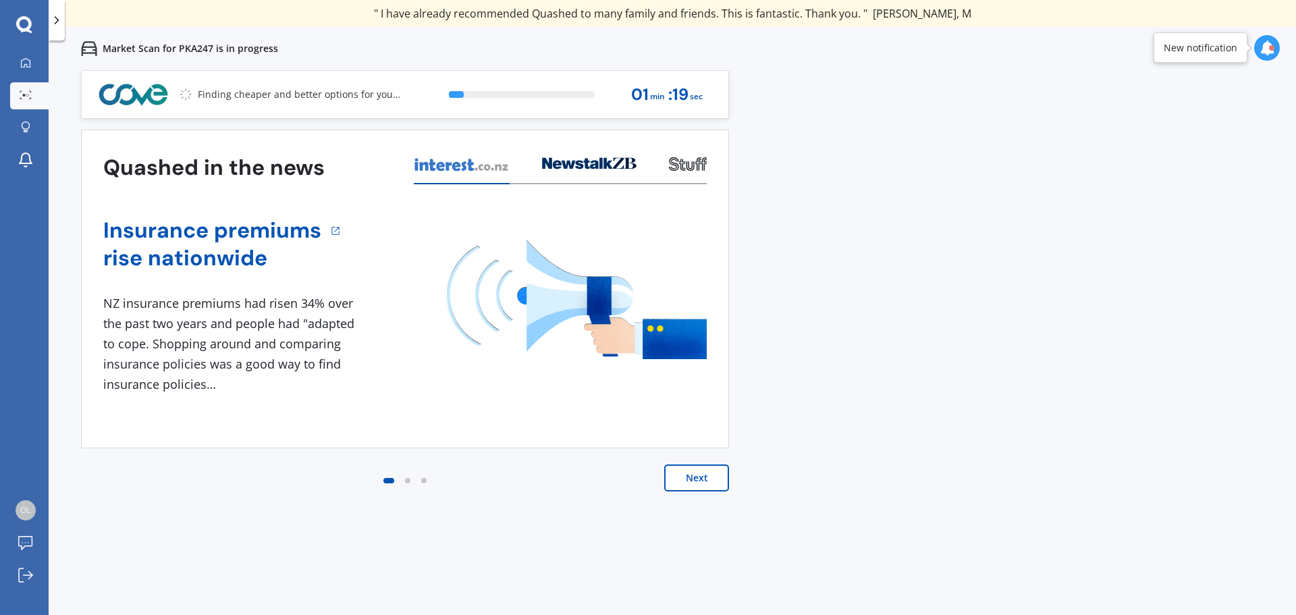
click at [707, 473] on button "Next" at bounding box center [696, 477] width 65 height 27
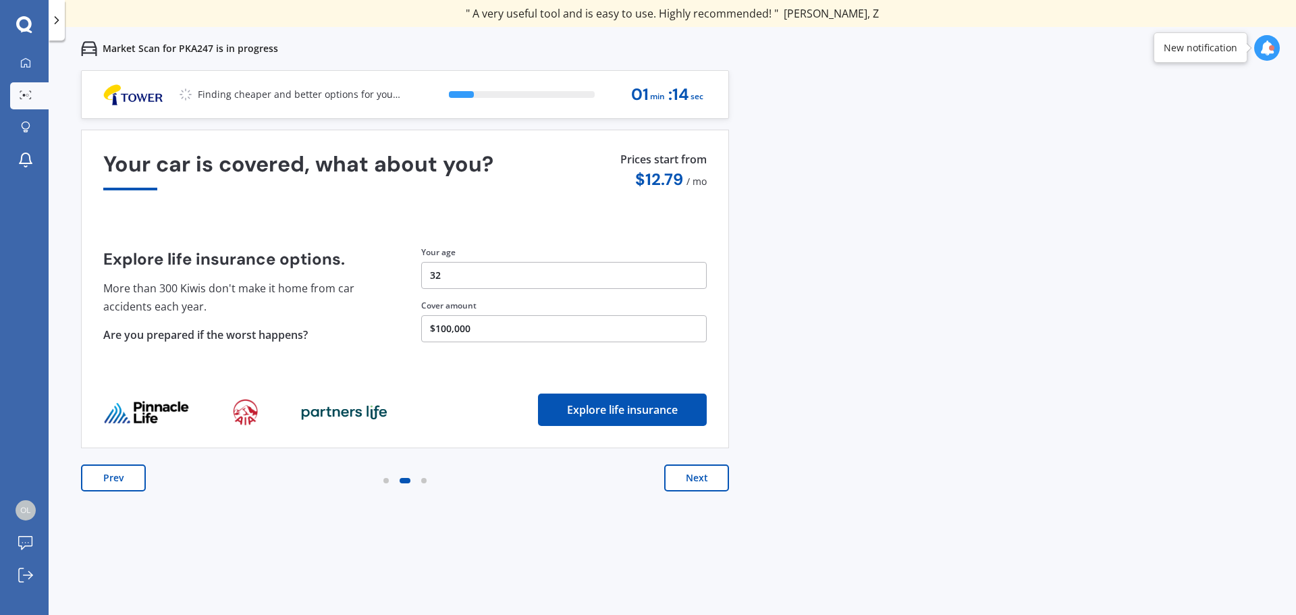
click at [707, 473] on button "Next" at bounding box center [696, 477] width 65 height 27
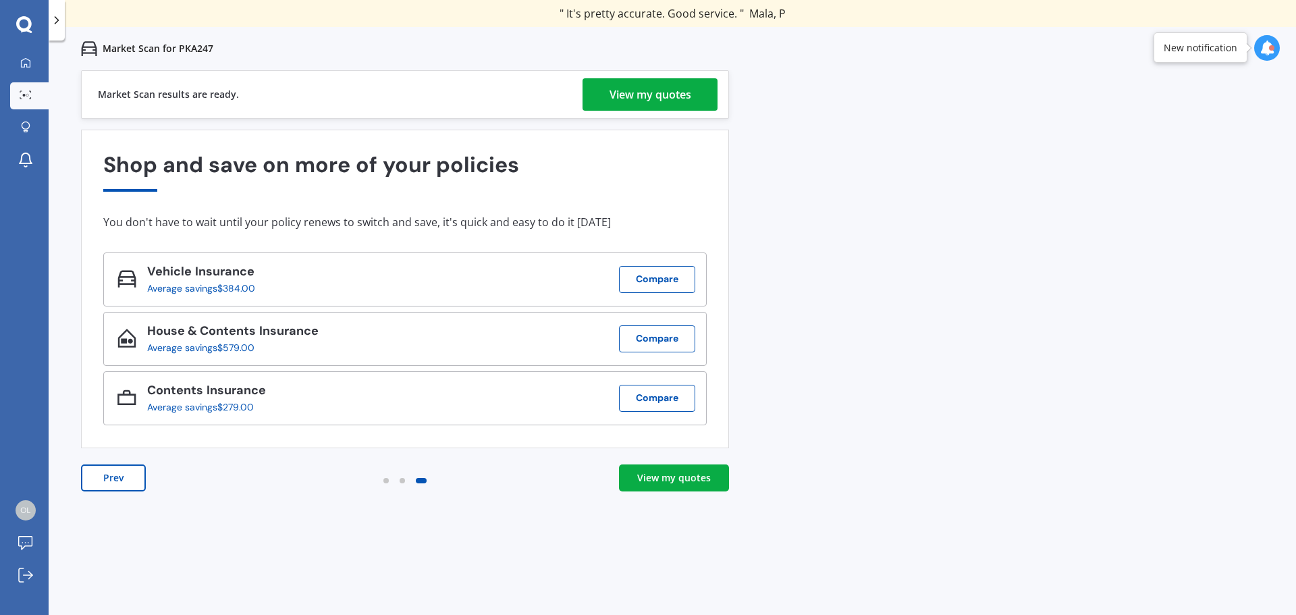
click at [678, 102] on div "View my quotes" at bounding box center [651, 94] width 82 height 32
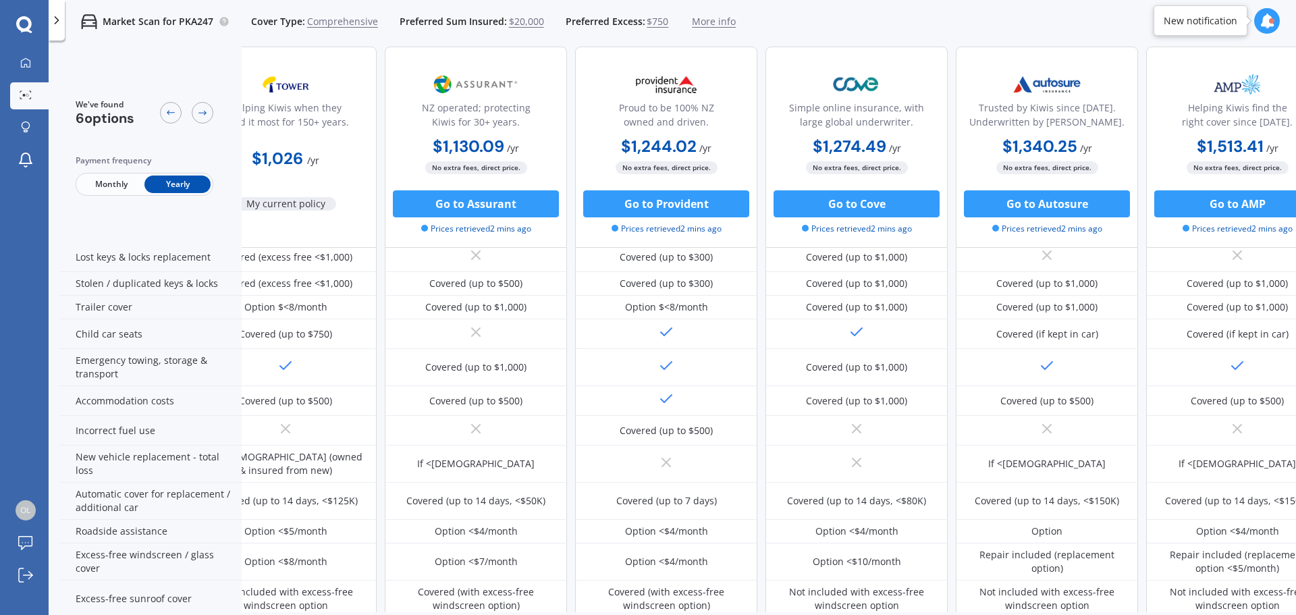
scroll to position [203, 0]
